Goal: Information Seeking & Learning: Learn about a topic

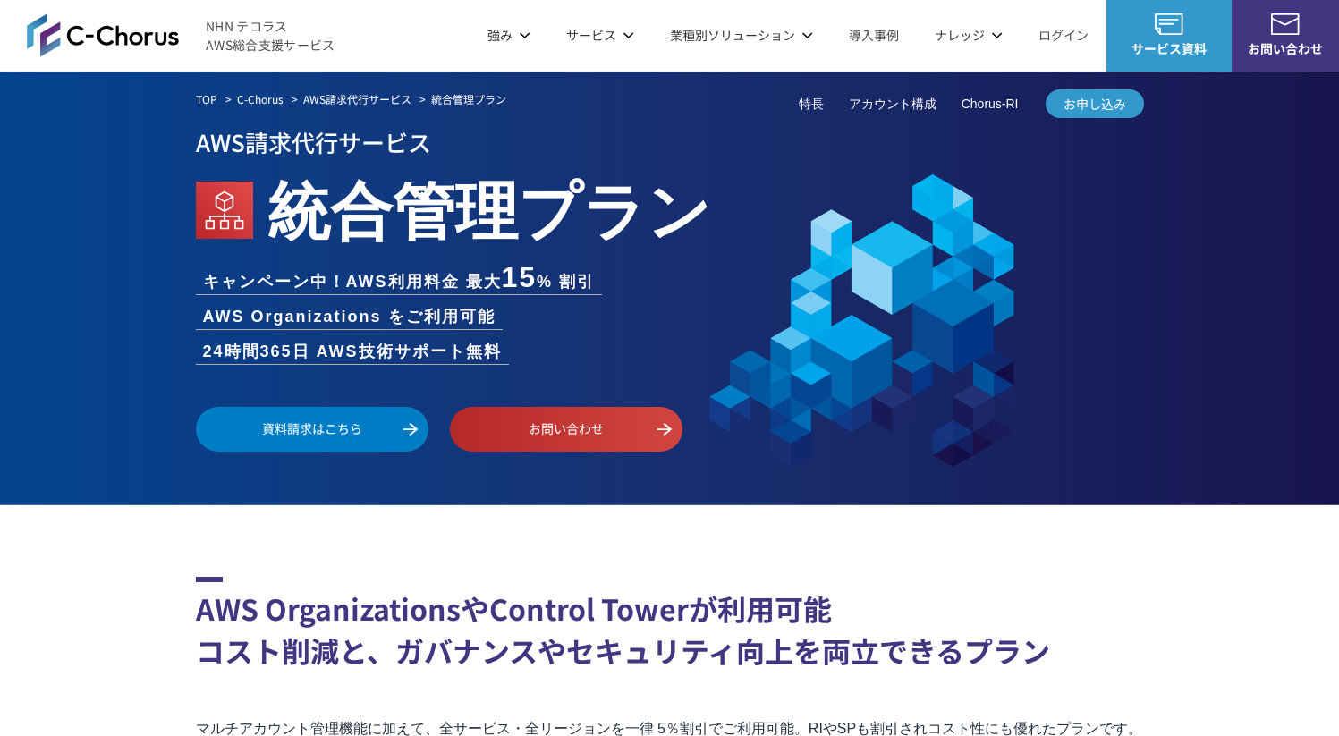
drag, startPoint x: 277, startPoint y: 218, endPoint x: 558, endPoint y: 218, distance: 280.9
click at [558, 218] on em "統合管理プラン" at bounding box center [489, 206] width 444 height 91
drag, startPoint x: 198, startPoint y: 317, endPoint x: 531, endPoint y: 308, distance: 333.8
click at [531, 310] on ul "キャンペーン中！AWS利用料金 最大 15 % 割引 AWS Organizations をご利用可能 24時間365日 AWS技術サポート無料" at bounding box center [670, 313] width 948 height 101
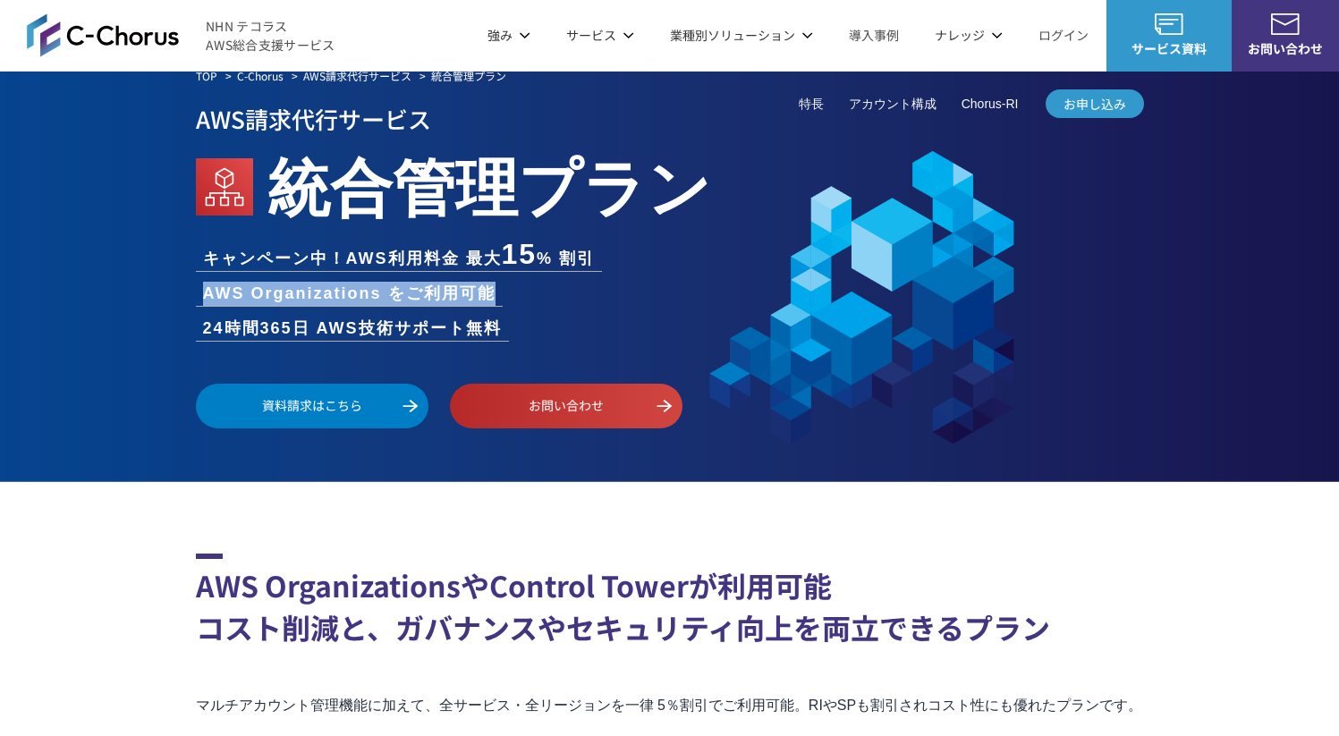
scroll to position [27, 0]
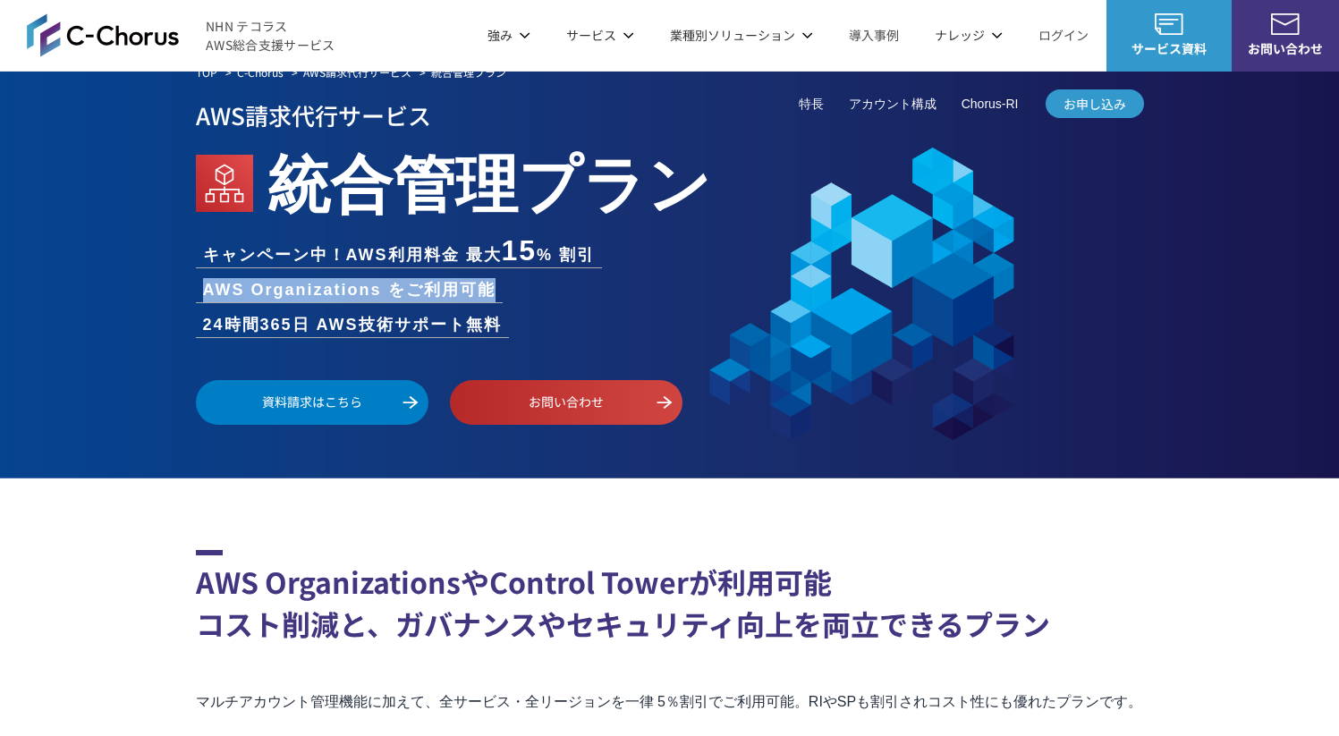
click at [172, 476] on div "TOP C-Chorus AWS請求代行サービス 統合管理プラン AWS請求代行サービス 統合管理プラン キャンペーン中！AWS利用料金 最大 15 % 割引…" at bounding box center [669, 262] width 1339 height 434
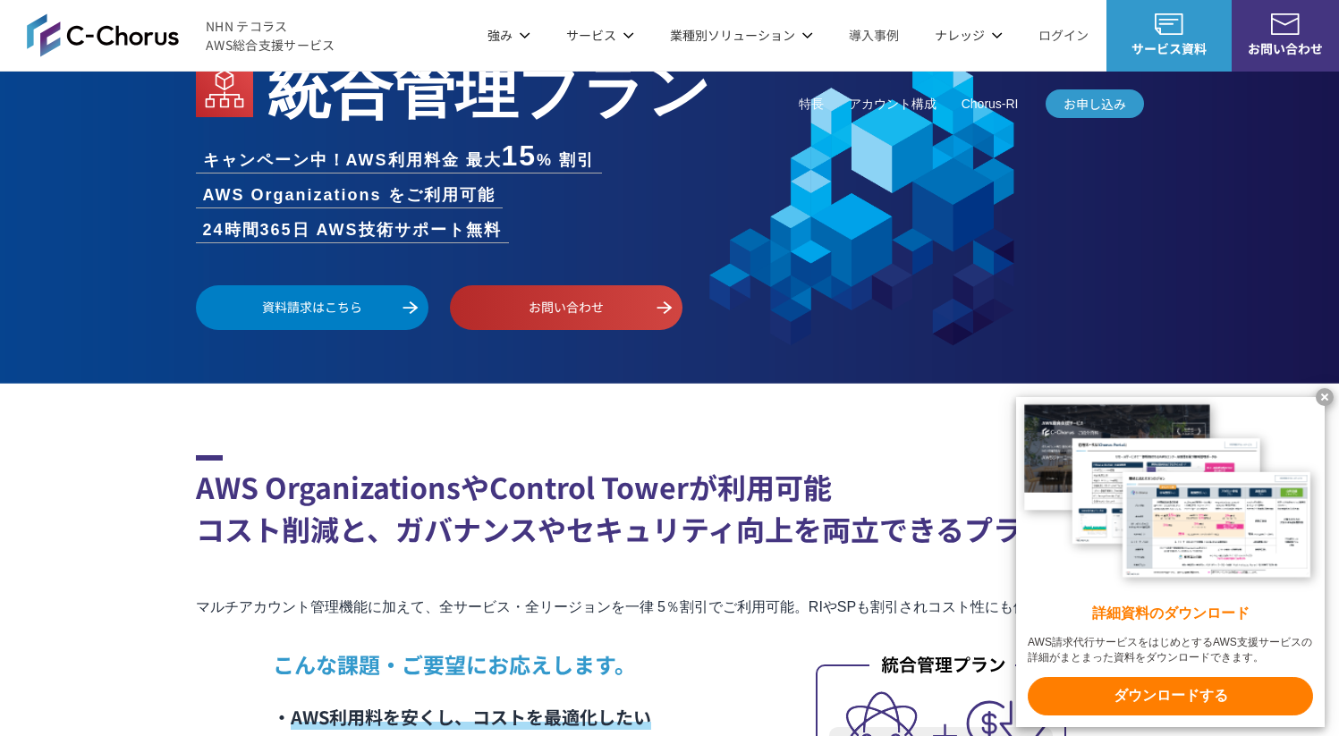
scroll to position [0, 0]
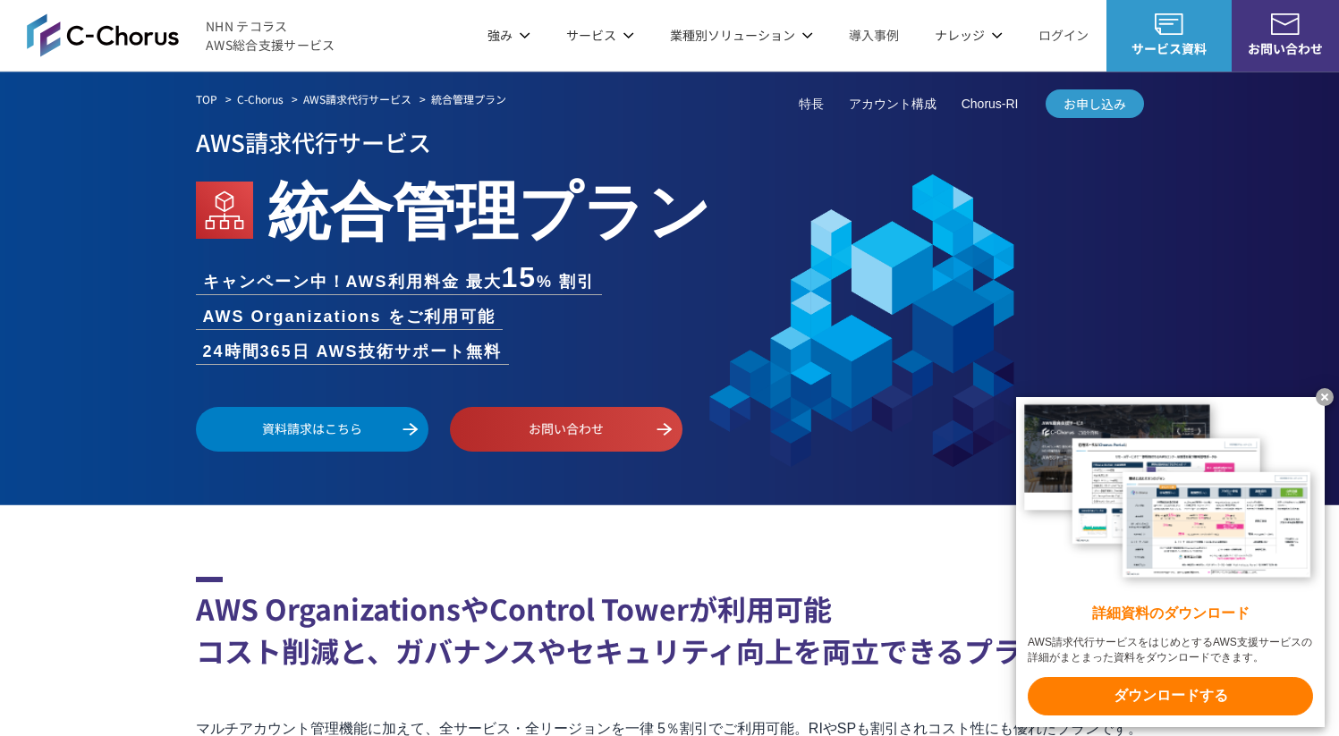
click at [387, 98] on link "AWS請求代行サービス" at bounding box center [357, 99] width 108 height 16
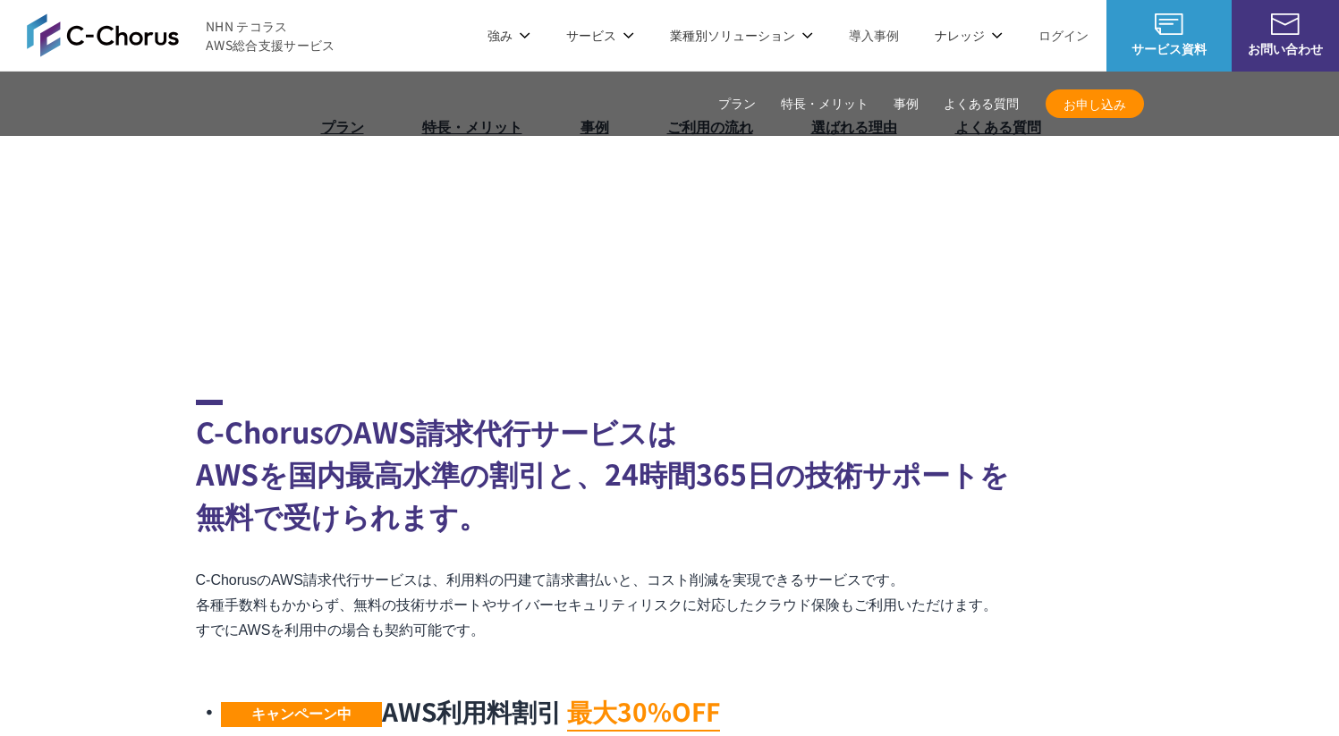
scroll to position [476, 0]
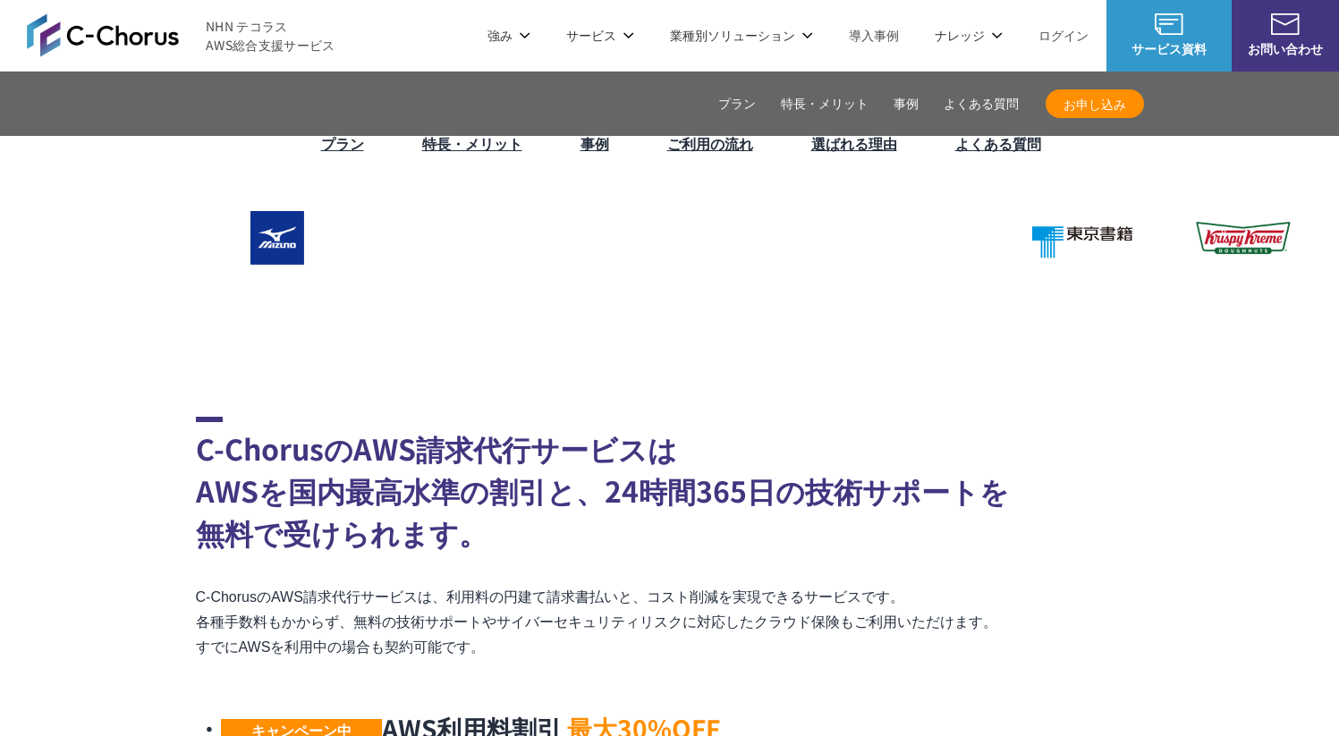
click at [734, 95] on link "プラン" at bounding box center [737, 104] width 38 height 19
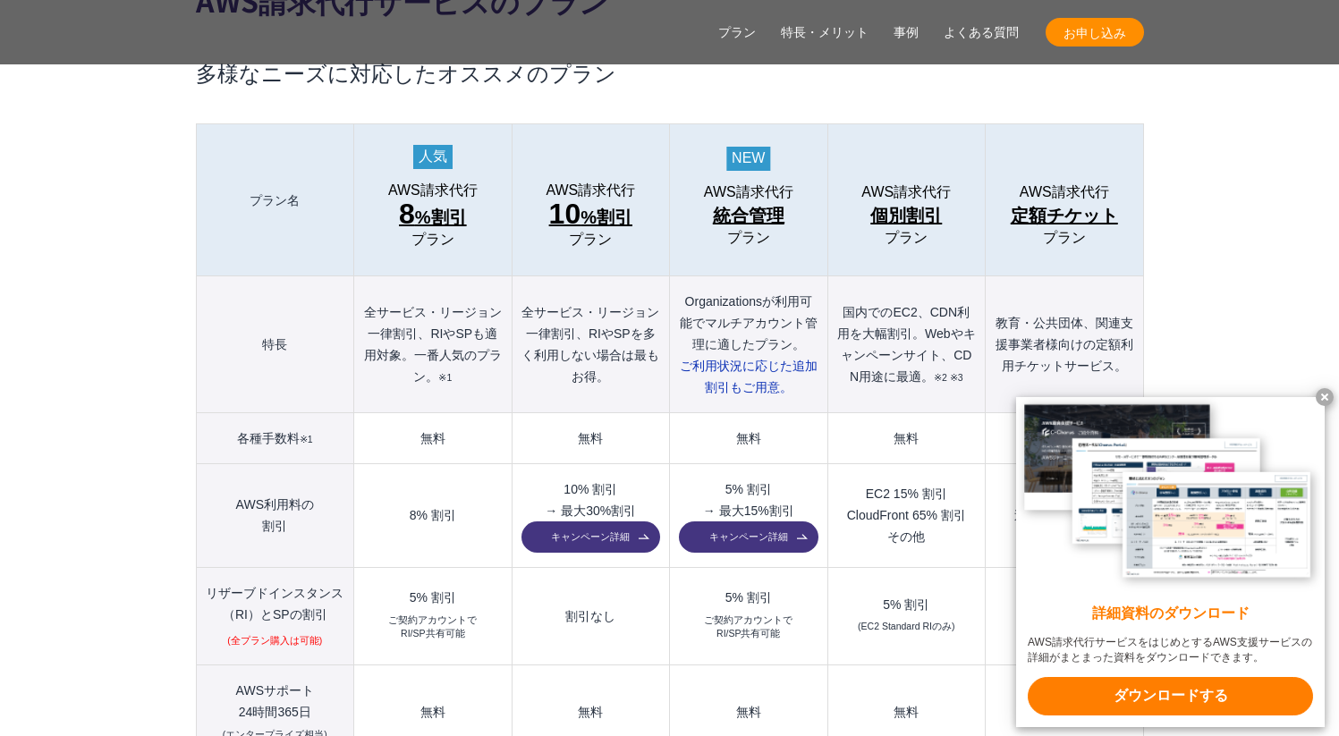
scroll to position [1975, 0]
click at [442, 199] on span "8 %割引" at bounding box center [433, 215] width 68 height 32
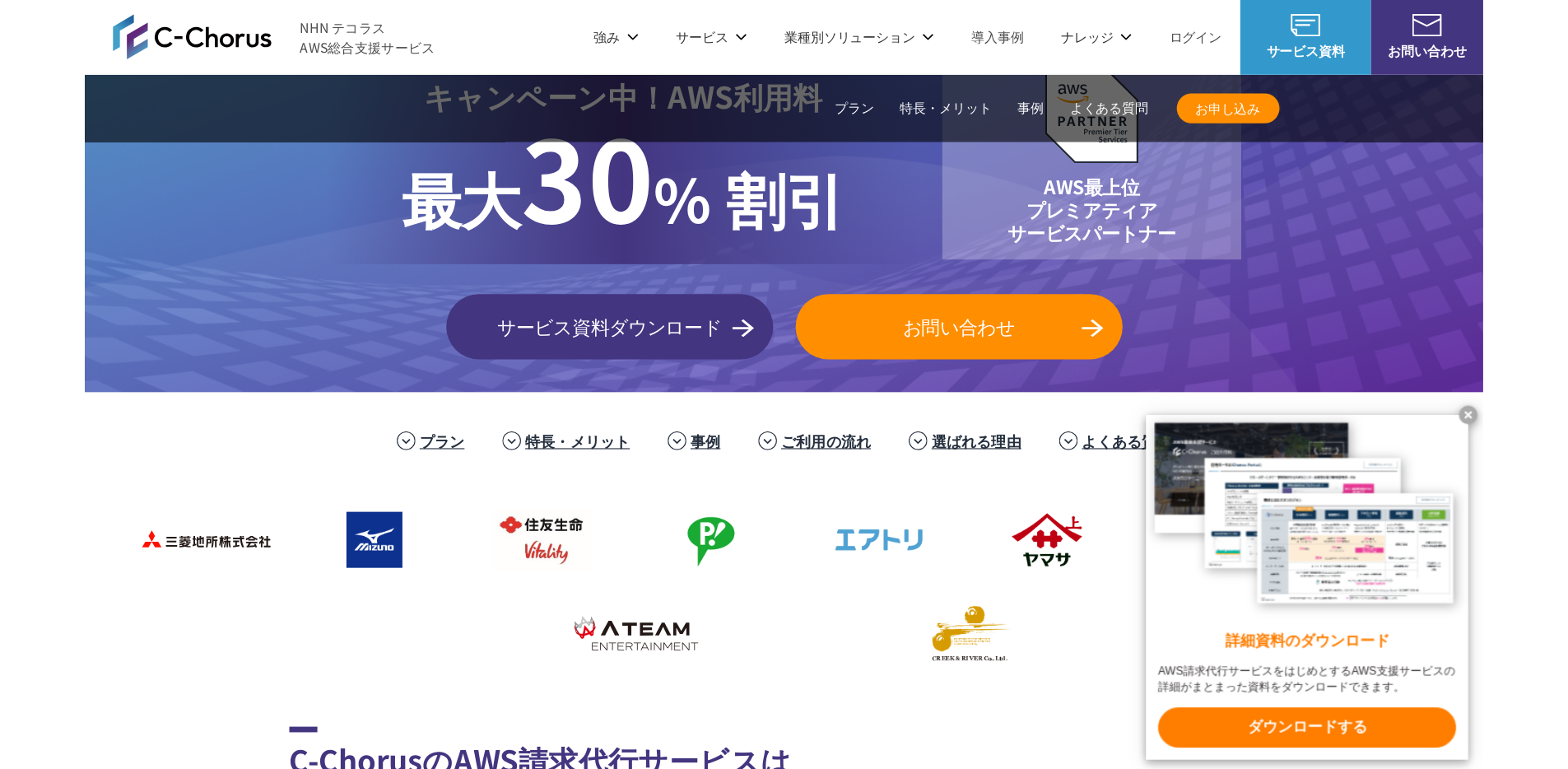
scroll to position [0, 0]
